Goal: Task Accomplishment & Management: Manage account settings

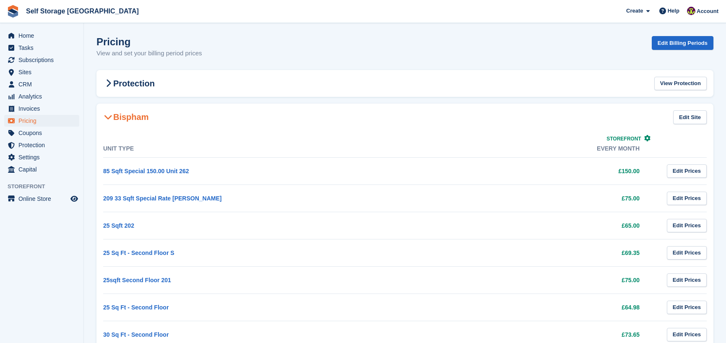
scroll to position [294, 0]
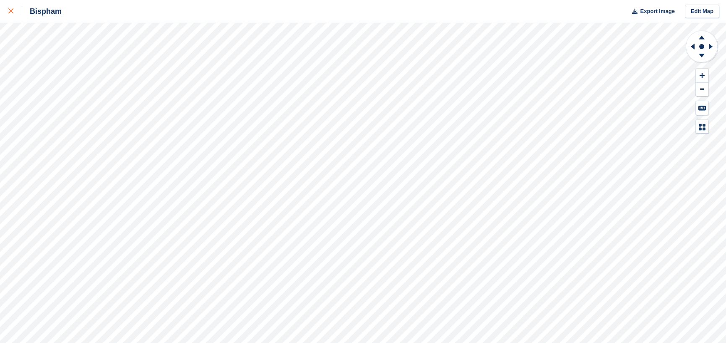
click at [8, 8] on link at bounding box center [11, 11] width 22 height 23
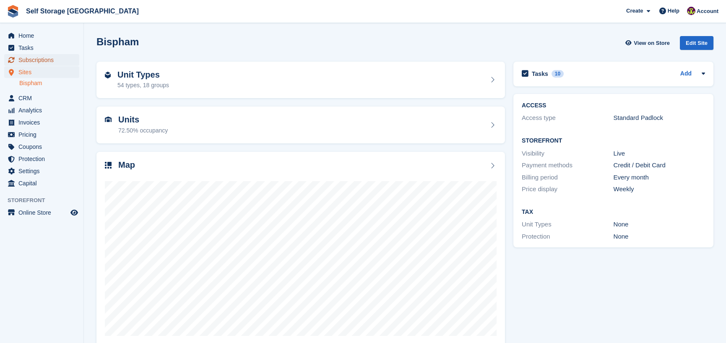
click at [45, 59] on span "Subscriptions" at bounding box center [43, 60] width 50 height 12
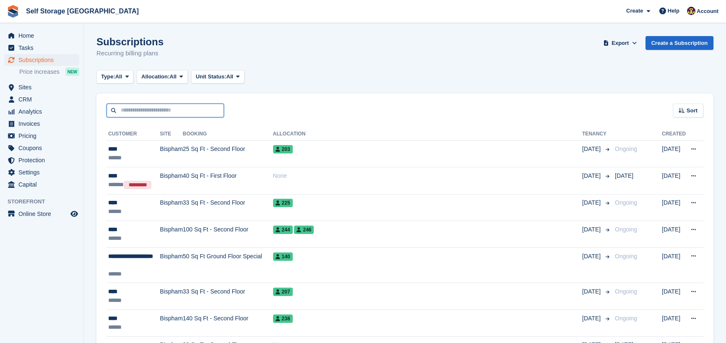
click at [139, 111] on input "text" at bounding box center [165, 111] width 117 height 14
type input "***"
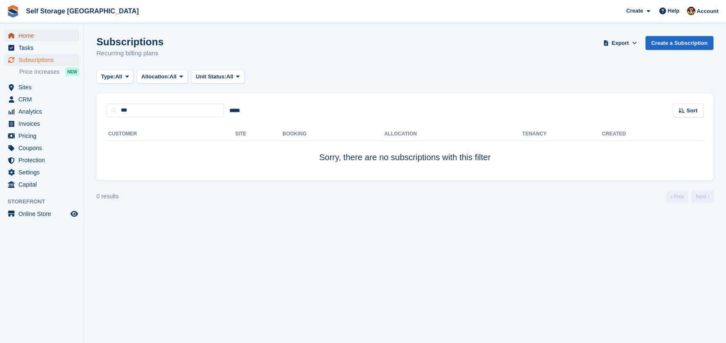
click at [24, 35] on span "Home" at bounding box center [43, 36] width 50 height 12
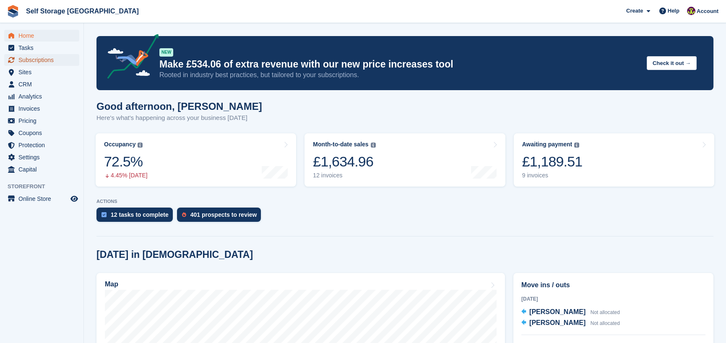
click at [24, 62] on span "Subscriptions" at bounding box center [43, 60] width 50 height 12
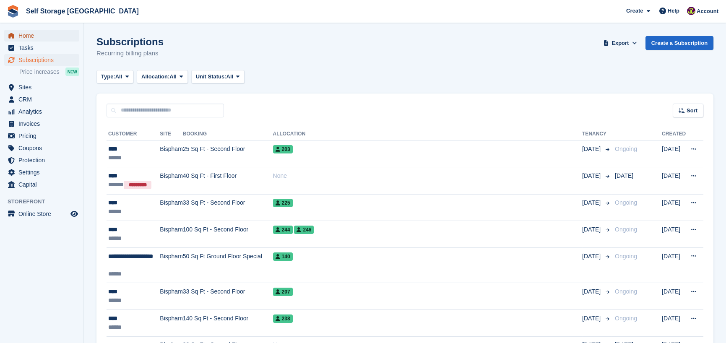
click at [27, 36] on span "Home" at bounding box center [43, 36] width 50 height 12
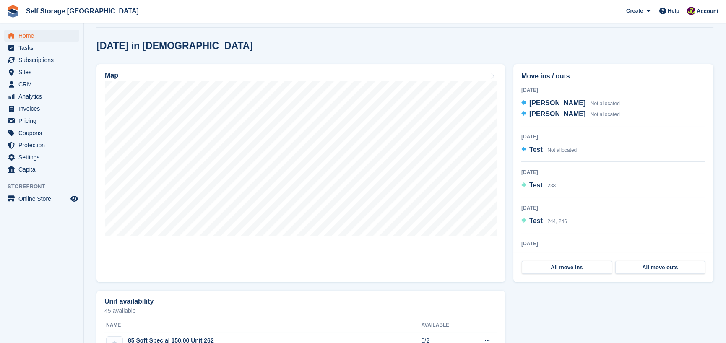
scroll to position [210, 0]
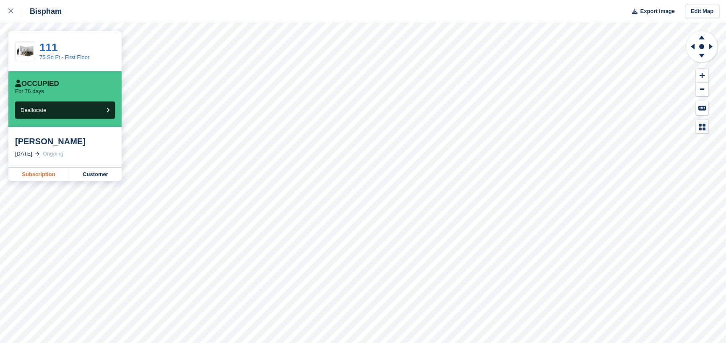
click at [55, 172] on link "Subscription" at bounding box center [38, 174] width 61 height 13
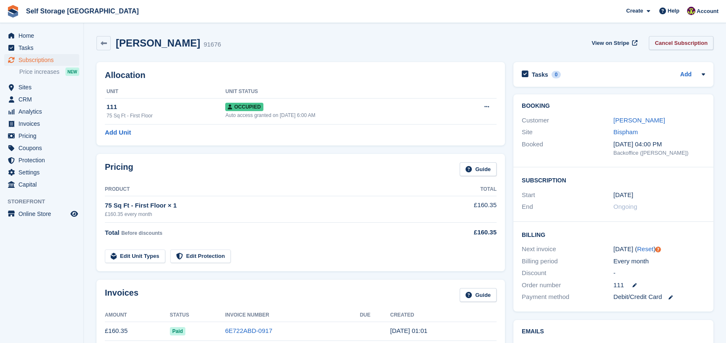
click at [688, 41] on link "Cancel Subscription" at bounding box center [681, 43] width 65 height 14
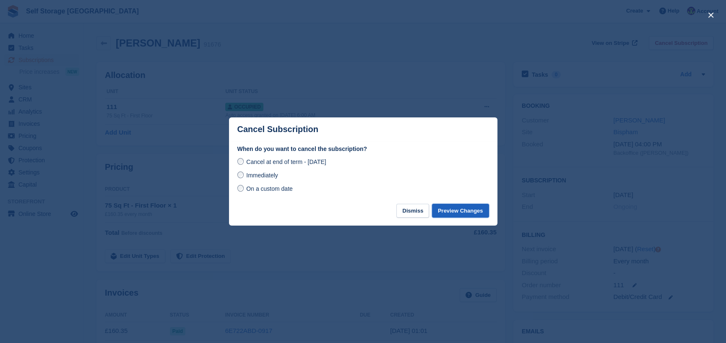
click at [453, 212] on button "Preview Changes" at bounding box center [460, 211] width 57 height 14
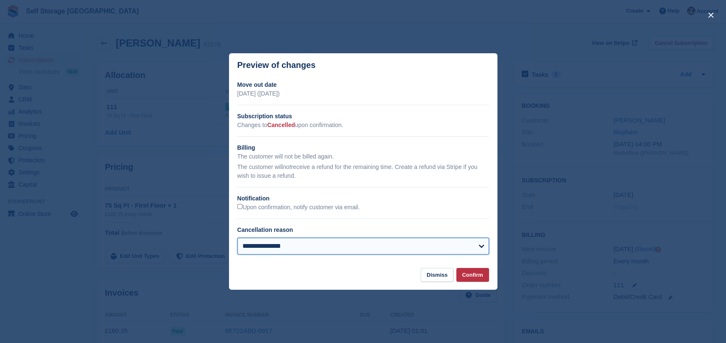
click at [342, 245] on select "**********" at bounding box center [363, 246] width 252 height 17
select select "**********"
click at [237, 239] on select "**********" at bounding box center [363, 246] width 252 height 17
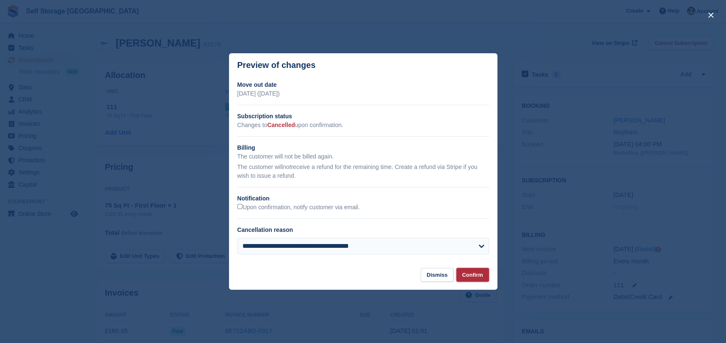
click at [474, 276] on button "Confirm" at bounding box center [472, 275] width 33 height 14
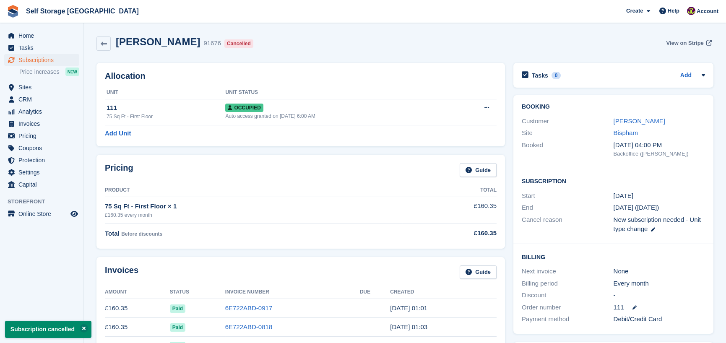
click at [680, 41] on span "View on Stripe" at bounding box center [684, 43] width 37 height 8
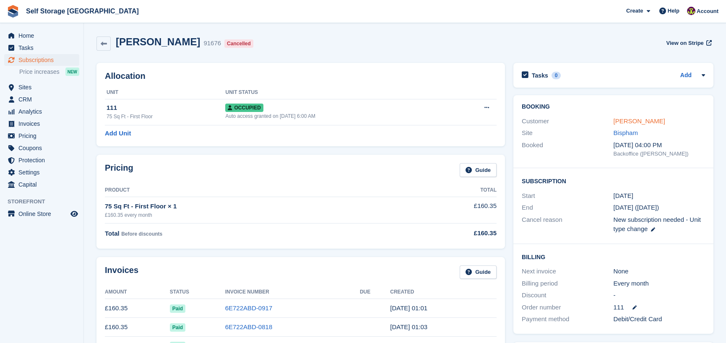
click at [620, 120] on link "[PERSON_NAME]" at bounding box center [640, 120] width 52 height 7
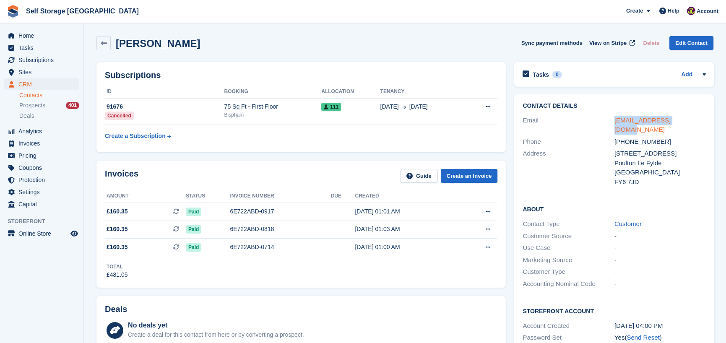
drag, startPoint x: 604, startPoint y: 118, endPoint x: 680, endPoint y: 121, distance: 75.6
click at [680, 121] on div "Email winnerwilks@gmail.com" at bounding box center [614, 125] width 183 height 21
copy div "winnerwilks@gmail.com"
drag, startPoint x: 601, startPoint y: 141, endPoint x: 651, endPoint y: 143, distance: 50.8
click at [651, 148] on div "Address 17 Park Road Poulton Le Fylde United Kingdom FY6 7JD" at bounding box center [614, 168] width 183 height 40
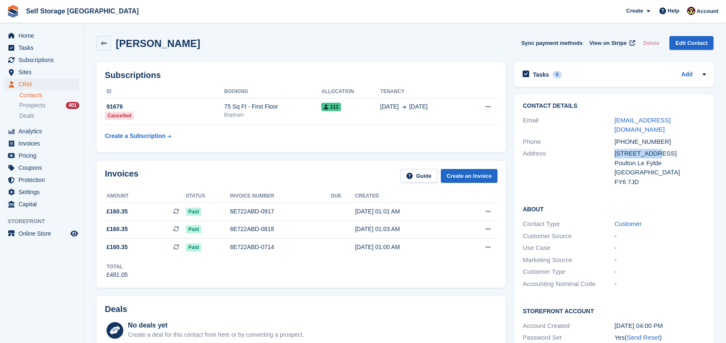
copy div "17 Park Road"
drag, startPoint x: 614, startPoint y: 154, endPoint x: 659, endPoint y: 151, distance: 45.0
click at [659, 159] on div "Poulton Le Fylde" at bounding box center [661, 164] width 92 height 10
copy div "Poulton Le Fylde"
drag, startPoint x: 613, startPoint y: 163, endPoint x: 659, endPoint y: 160, distance: 45.8
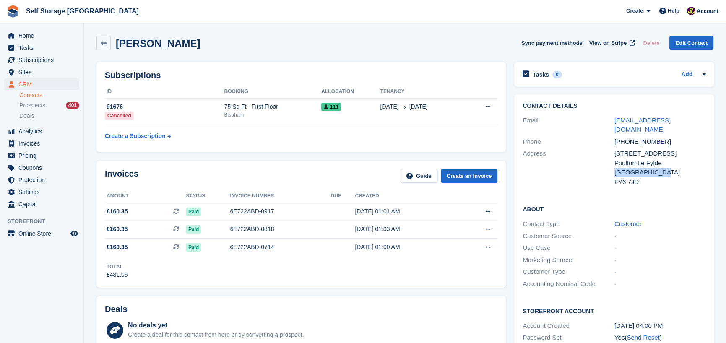
click at [659, 168] on div "United Kingdom" at bounding box center [661, 173] width 92 height 10
copy div "United Kingdom"
drag, startPoint x: 614, startPoint y: 171, endPoint x: 636, endPoint y: 172, distance: 21.9
click at [636, 177] on div "FY6 7JD" at bounding box center [661, 182] width 92 height 10
copy div "FY6 7JD"
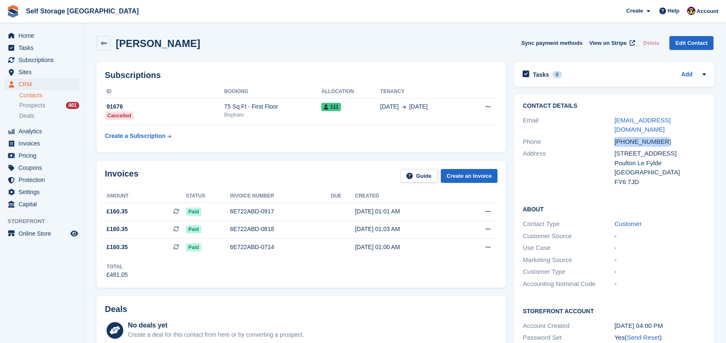
drag, startPoint x: 614, startPoint y: 132, endPoint x: 662, endPoint y: 135, distance: 48.7
click at [662, 136] on div "Phone +447887594714" at bounding box center [614, 142] width 183 height 12
copy div "+447887594714"
click at [17, 31] on link "Home" at bounding box center [41, 36] width 75 height 12
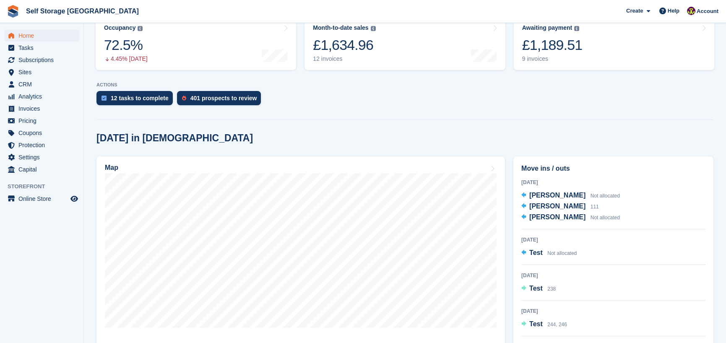
scroll to position [210, 0]
